Goal: Task Accomplishment & Management: Use online tool/utility

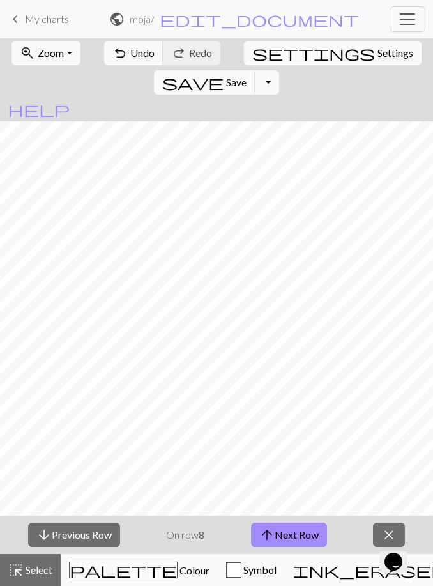
click at [293, 540] on button "arrow_upward Next Row" at bounding box center [289, 535] width 76 height 24
click at [297, 543] on button "arrow_upward Next Row" at bounding box center [289, 535] width 76 height 24
click at [305, 523] on button "arrow_upward Next Row" at bounding box center [291, 535] width 76 height 24
click at [299, 523] on button "arrow_upward Next Row" at bounding box center [291, 535] width 76 height 24
click at [316, 537] on button "arrow_upward Next Row" at bounding box center [291, 535] width 76 height 24
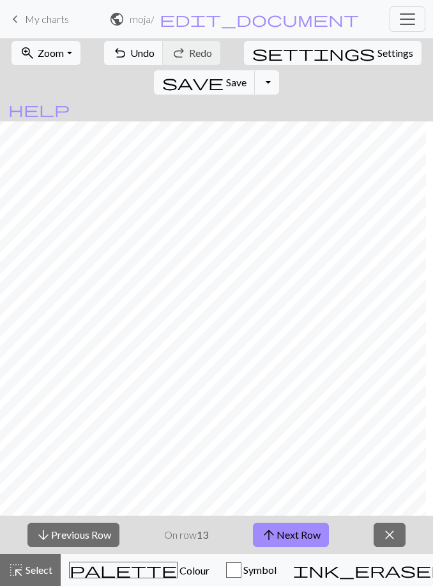
scroll to position [0, 98]
click at [385, 534] on span "close" at bounding box center [389, 535] width 15 height 18
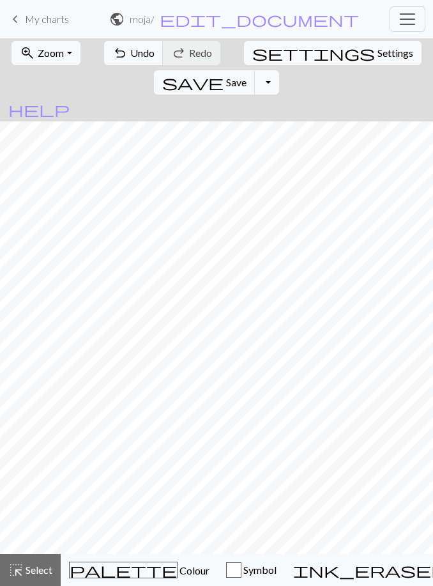
click at [19, 15] on span "keyboard_arrow_left" at bounding box center [15, 19] width 15 height 18
click at [273, 22] on span "edit_document" at bounding box center [259, 19] width 199 height 18
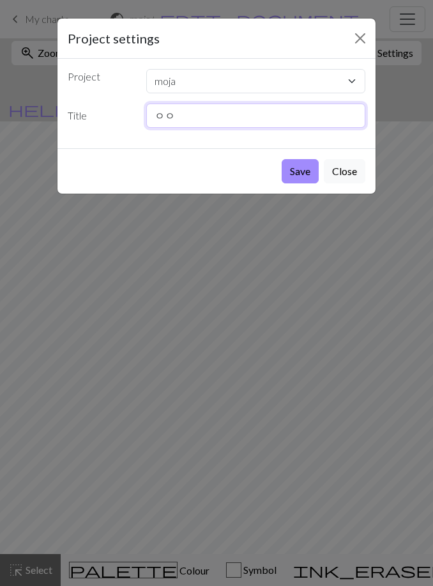
click at [203, 118] on input "ㅇㅇ" at bounding box center [256, 116] width 220 height 24
type input "ㅇ"
type input "ㅗ"
type input "Hm"
click at [305, 176] on button "Save" at bounding box center [300, 171] width 37 height 24
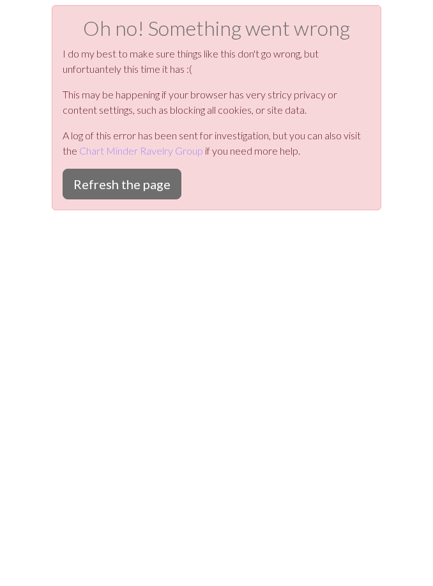
click at [166, 187] on button "Refresh the page" at bounding box center [122, 184] width 119 height 31
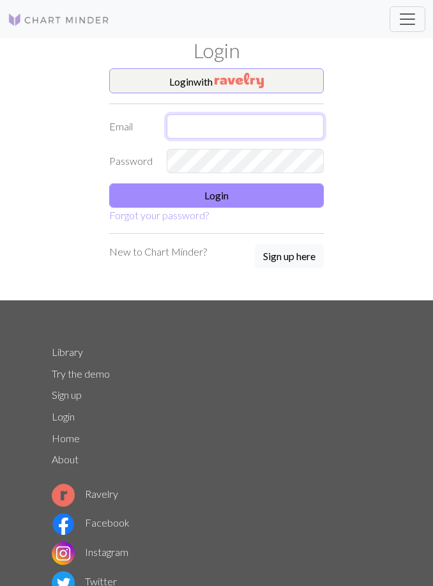
click at [220, 134] on input "text" at bounding box center [245, 126] width 157 height 24
type input "S"
type input "[EMAIL_ADDRESS][DOMAIN_NAME]"
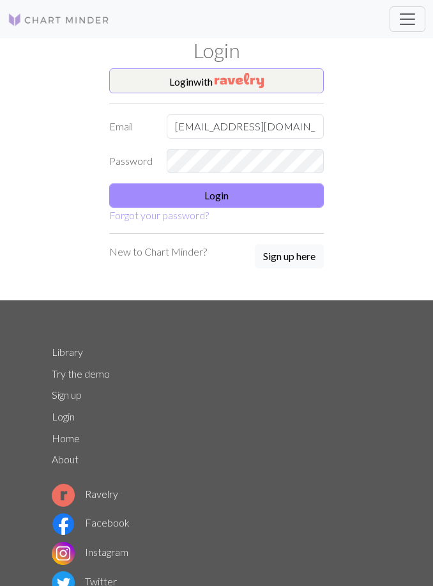
click at [278, 196] on button "Login" at bounding box center [216, 195] width 215 height 24
click at [264, 189] on button "Login" at bounding box center [216, 195] width 215 height 24
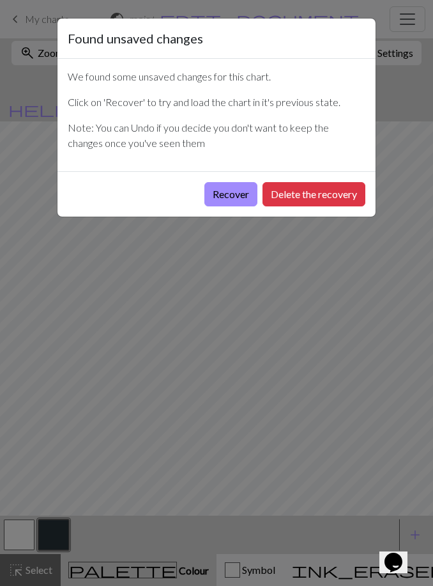
click at [283, 183] on button "Delete the recovery" at bounding box center [314, 194] width 103 height 24
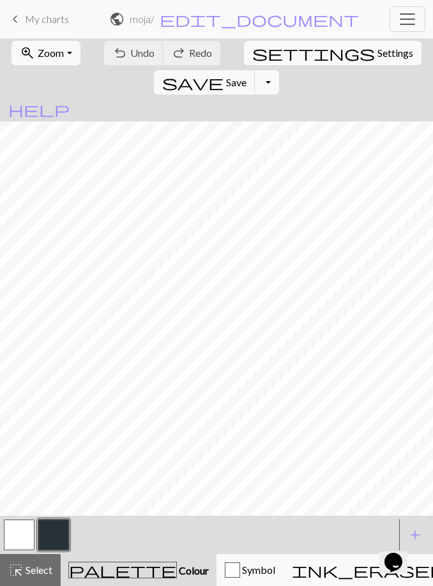
click at [20, 15] on span "keyboard_arrow_left" at bounding box center [15, 19] width 15 height 18
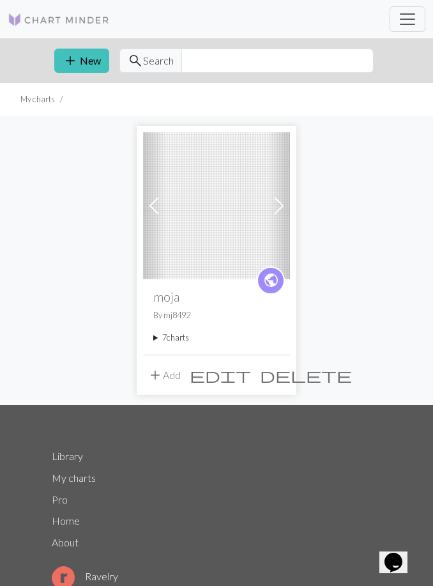
click at [251, 376] on span "edit" at bounding box center [220, 375] width 61 height 18
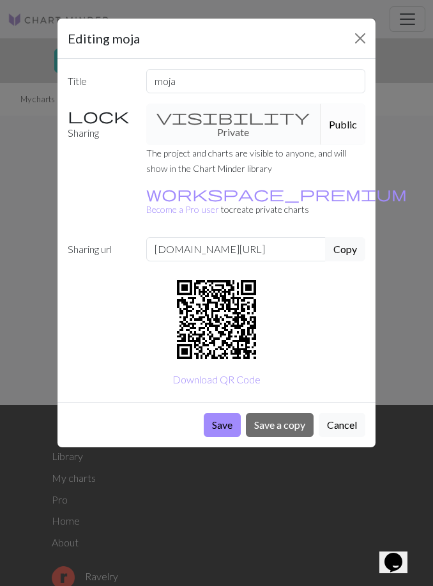
click at [327, 413] on button "Cancel" at bounding box center [342, 425] width 47 height 24
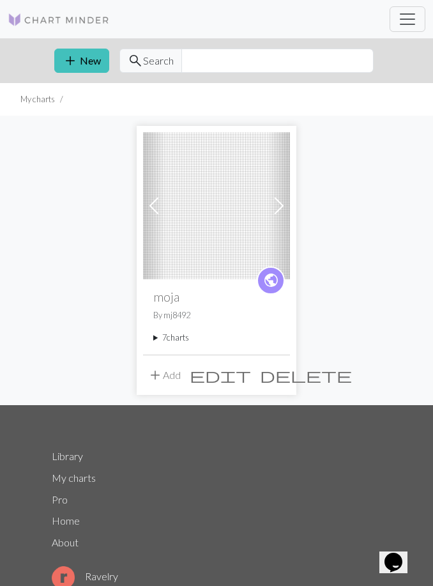
click at [152, 373] on span "add" at bounding box center [155, 375] width 15 height 18
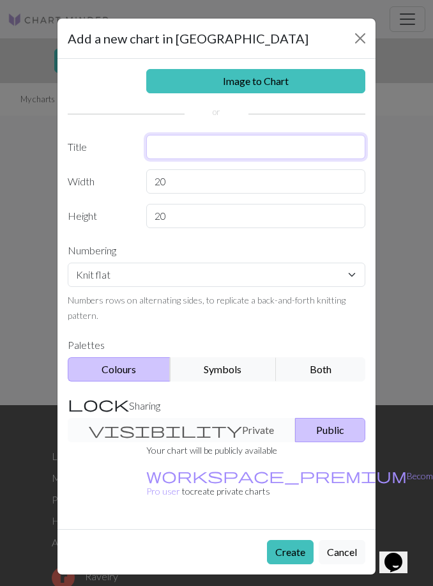
click at [265, 145] on input "text" at bounding box center [256, 147] width 220 height 24
type input "Hm"
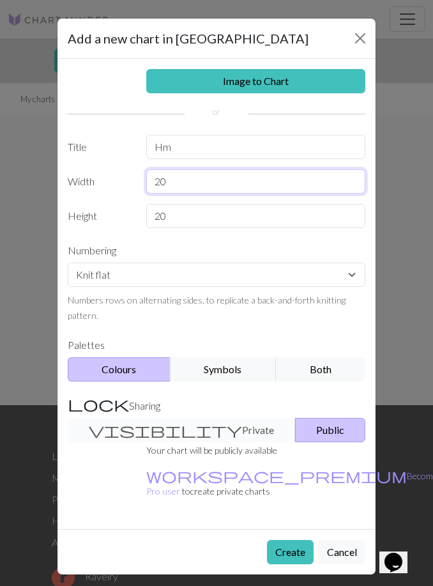
click at [281, 184] on input "20" at bounding box center [256, 181] width 220 height 24
type input "2"
type input "60"
click at [283, 540] on button "Create" at bounding box center [290, 552] width 47 height 24
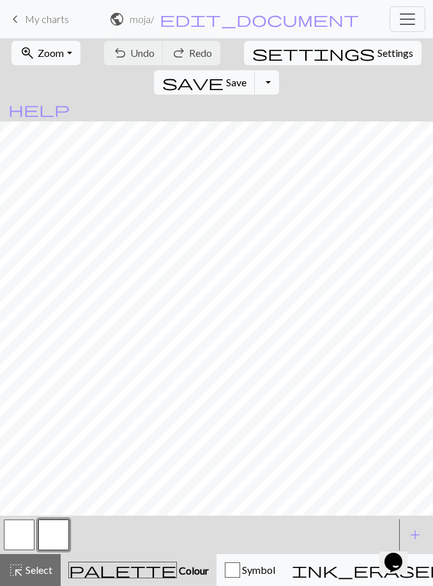
click at [54, 529] on button "button" at bounding box center [53, 535] width 31 height 31
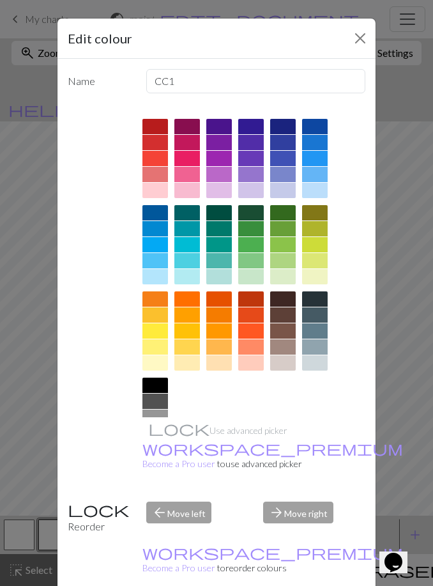
click at [225, 211] on div at bounding box center [219, 212] width 26 height 15
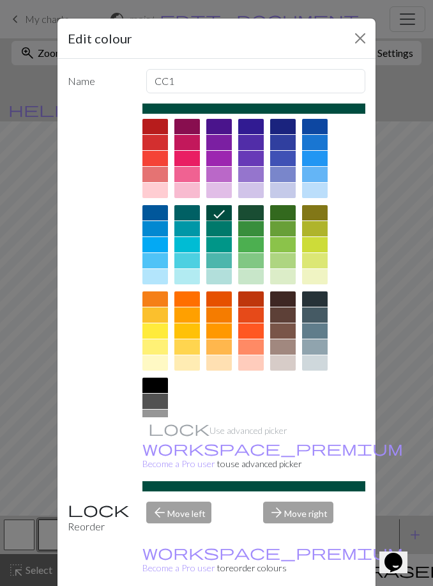
click at [290, 534] on div "arrow_forward Move right" at bounding box center [315, 518] width 118 height 33
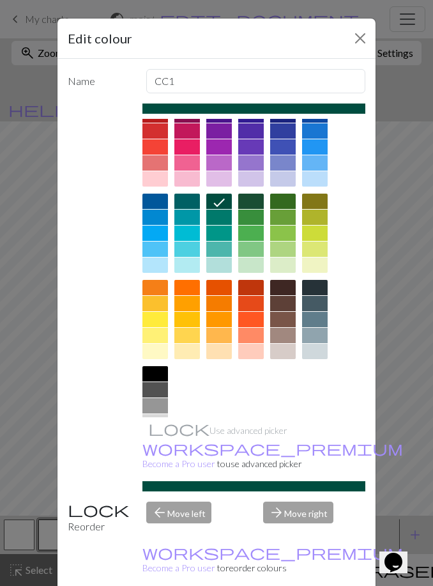
scroll to position [10, 0]
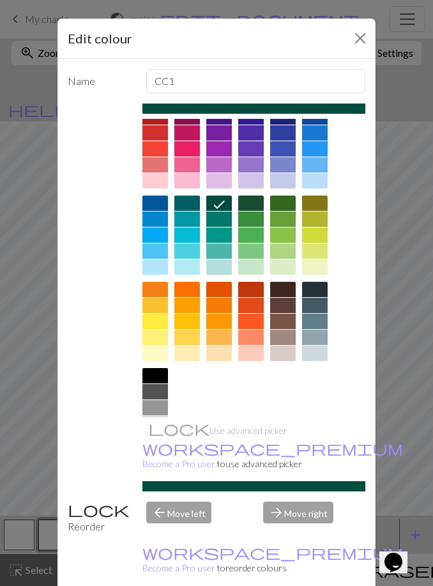
click at [273, 562] on small "workspace_premium Become a Pro user to reorder colours" at bounding box center [273, 560] width 261 height 26
click at [282, 534] on div "arrow_forward Move right" at bounding box center [315, 518] width 118 height 33
click at [287, 534] on div "arrow_forward Move right" at bounding box center [315, 518] width 118 height 33
click at [357, 42] on button "Close" at bounding box center [360, 38] width 20 height 20
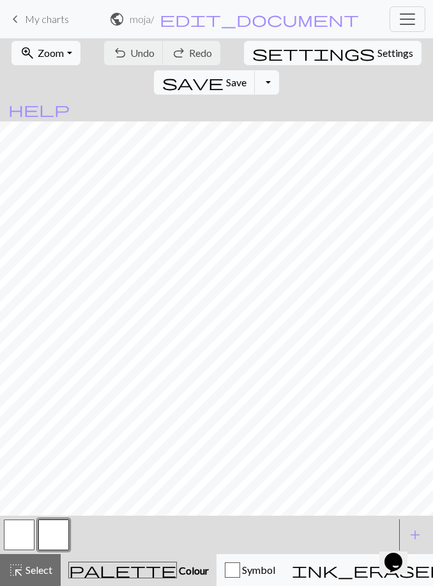
click at [6, 528] on button "button" at bounding box center [19, 535] width 31 height 31
click at [42, 528] on button "button" at bounding box center [53, 535] width 31 height 31
click at [58, 536] on button "button" at bounding box center [53, 535] width 31 height 31
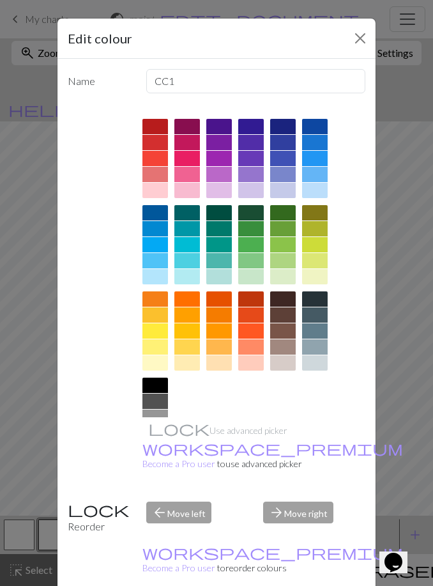
click at [307, 213] on div at bounding box center [315, 212] width 26 height 15
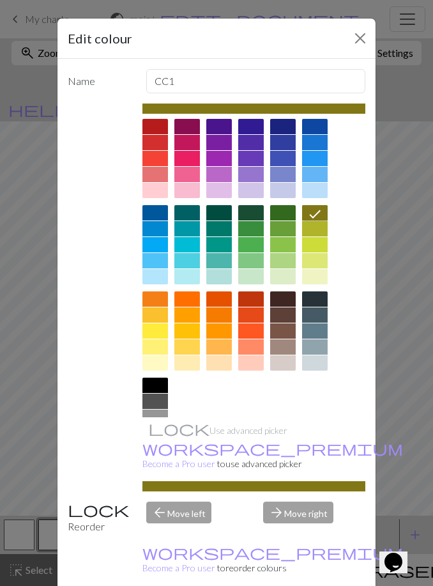
click at [311, 208] on icon at bounding box center [314, 213] width 15 height 15
click at [302, 533] on div "arrow_forward Move right" at bounding box center [315, 518] width 118 height 33
click at [301, 534] on div "arrow_forward Move right" at bounding box center [315, 518] width 118 height 33
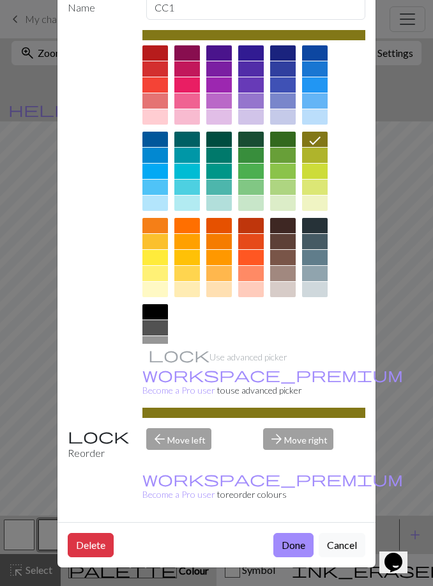
scroll to position [73, 0]
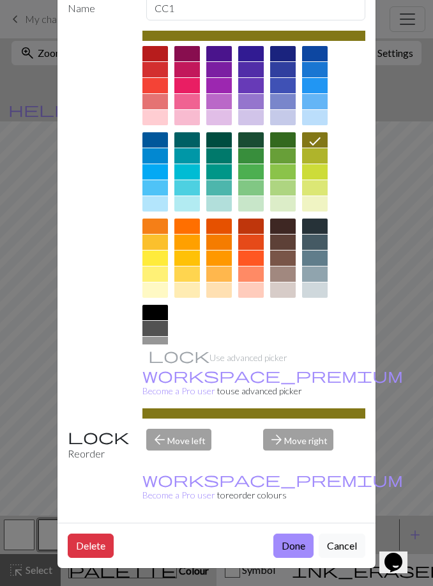
click at [287, 543] on button "Done" at bounding box center [294, 546] width 40 height 24
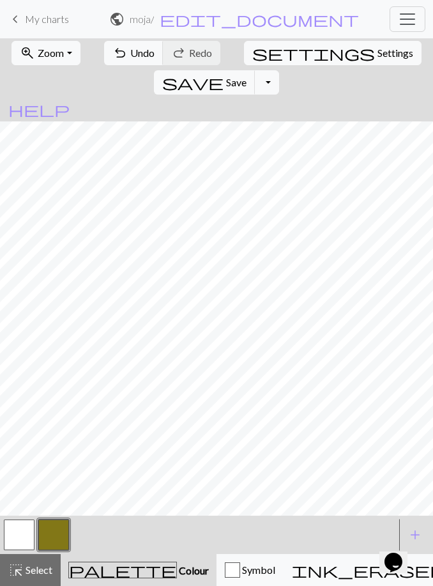
click at [14, 520] on button "button" at bounding box center [19, 535] width 31 height 31
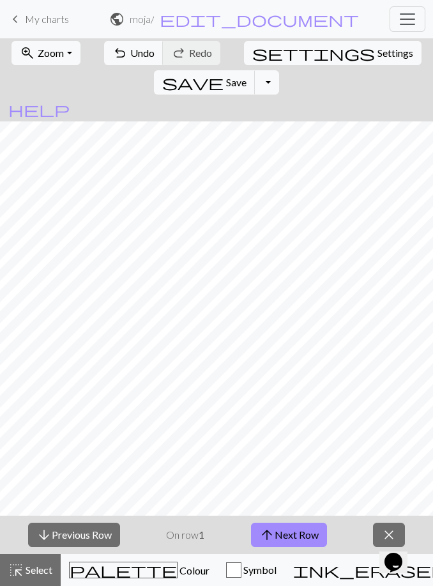
click at [301, 530] on button "arrow_upward Next Row" at bounding box center [289, 535] width 76 height 24
click at [307, 524] on button "arrow_upward Next Row" at bounding box center [289, 535] width 76 height 24
click at [304, 521] on div "arrow_downward Previous Row On row 4 arrow_upward Next Row close" at bounding box center [216, 535] width 433 height 38
click at [307, 523] on button "arrow_upward Next Row" at bounding box center [289, 535] width 76 height 24
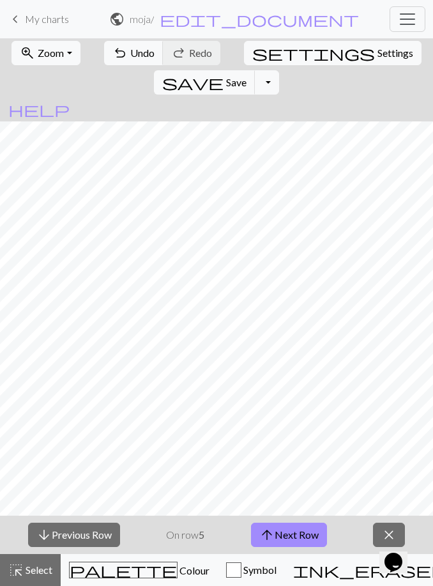
click at [305, 521] on div "arrow_downward Previous Row On row 5 arrow_upward Next Row close" at bounding box center [216, 535] width 433 height 38
click at [309, 524] on button "arrow_upward Next Row" at bounding box center [289, 535] width 76 height 24
click at [307, 522] on div "arrow_downward Previous Row On row 6 arrow_upward Next Row close" at bounding box center [216, 535] width 433 height 38
click at [306, 532] on button "arrow_upward Next Row" at bounding box center [289, 535] width 76 height 24
click at [299, 529] on button "arrow_upward Next Row" at bounding box center [289, 535] width 76 height 24
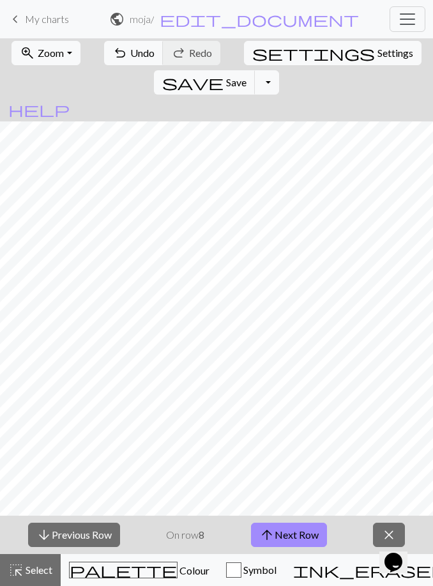
click at [302, 524] on button "arrow_upward Next Row" at bounding box center [289, 535] width 76 height 24
click at [289, 528] on button "arrow_upward Next Row" at bounding box center [289, 535] width 76 height 24
click at [296, 535] on button "arrow_upward Next Row" at bounding box center [291, 535] width 76 height 24
